Goal: Information Seeking & Learning: Learn about a topic

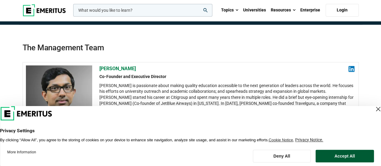
click at [346, 157] on button "Accept All" at bounding box center [345, 156] width 58 height 13
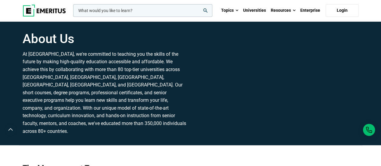
scroll to position [90, 0]
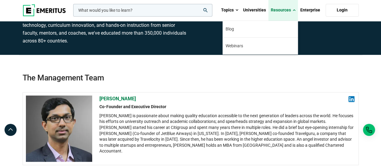
click at [295, 9] on span at bounding box center [294, 10] width 3 height 6
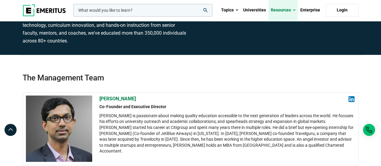
click at [295, 9] on span at bounding box center [294, 10] width 3 height 6
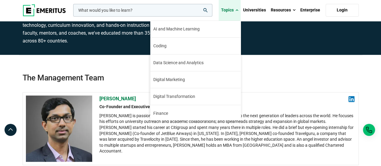
click at [238, 9] on span at bounding box center [237, 10] width 3 height 6
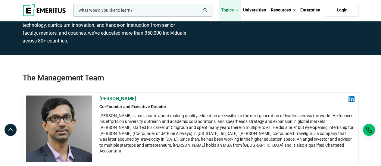
click at [238, 9] on span at bounding box center [237, 10] width 3 height 6
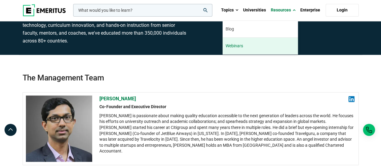
click at [245, 43] on link "Webinars" at bounding box center [260, 46] width 75 height 17
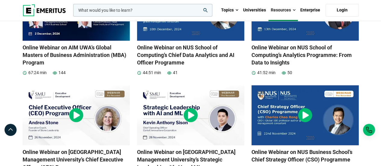
scroll to position [241, 0]
